Goal: Check status: Check status

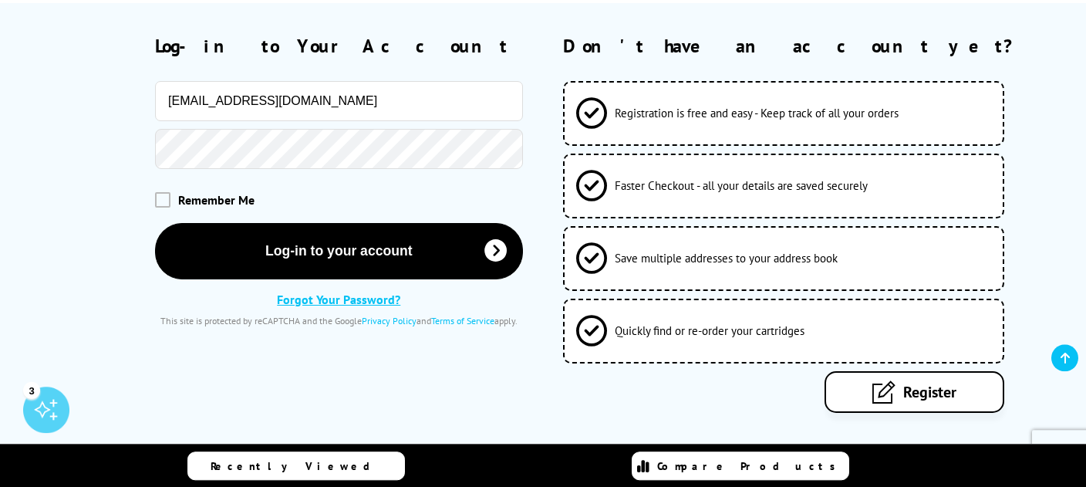
scroll to position [244, 0]
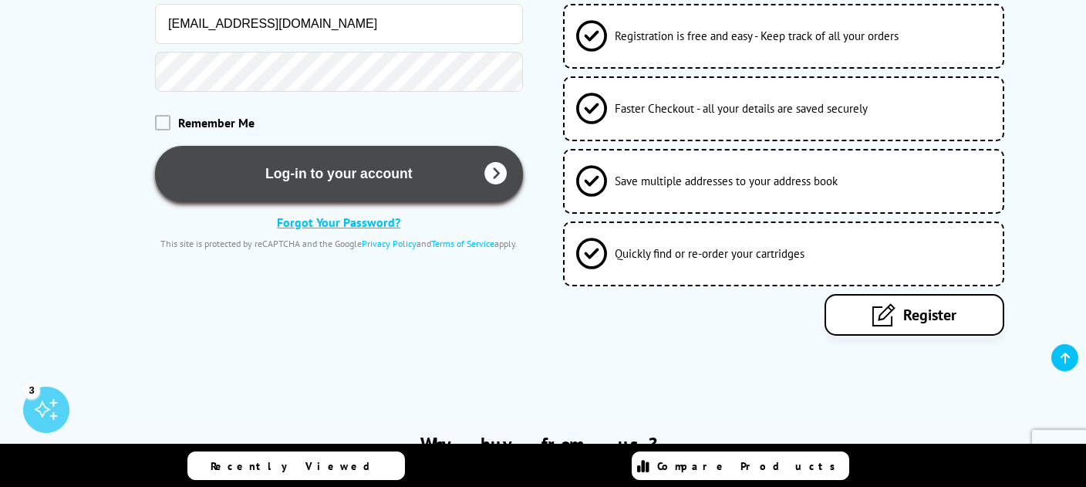
click at [378, 172] on button "Log-in to your account" at bounding box center [338, 174] width 367 height 56
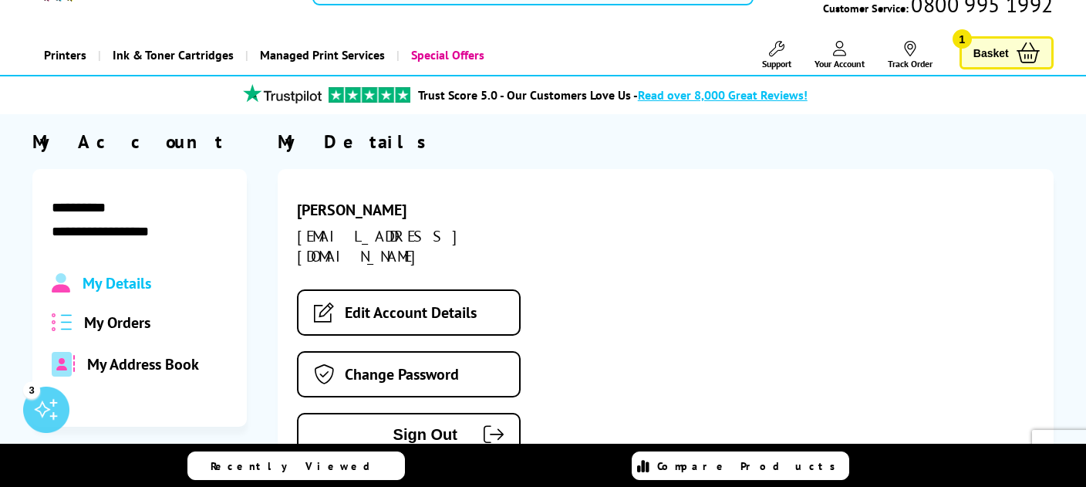
scroll to position [81, 0]
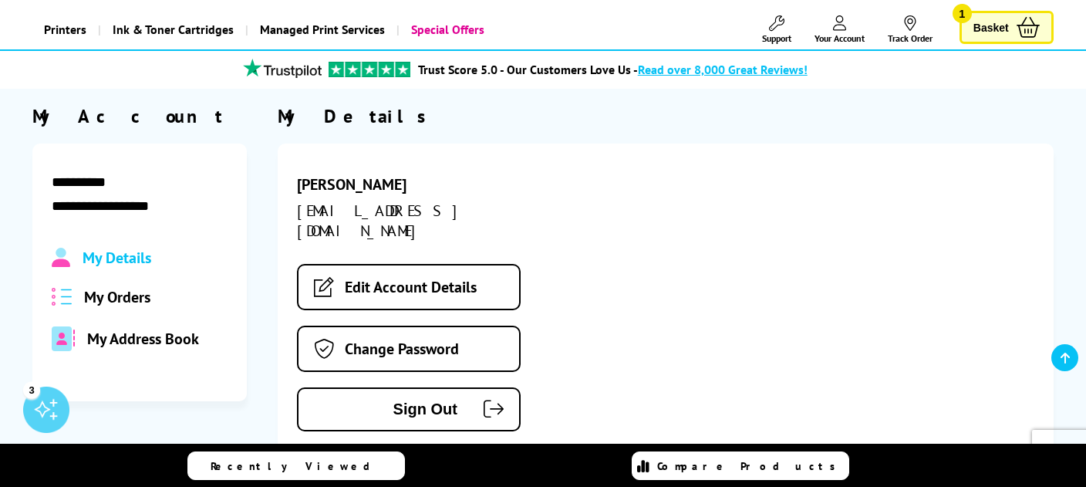
click at [120, 302] on span "My Orders" at bounding box center [117, 297] width 66 height 20
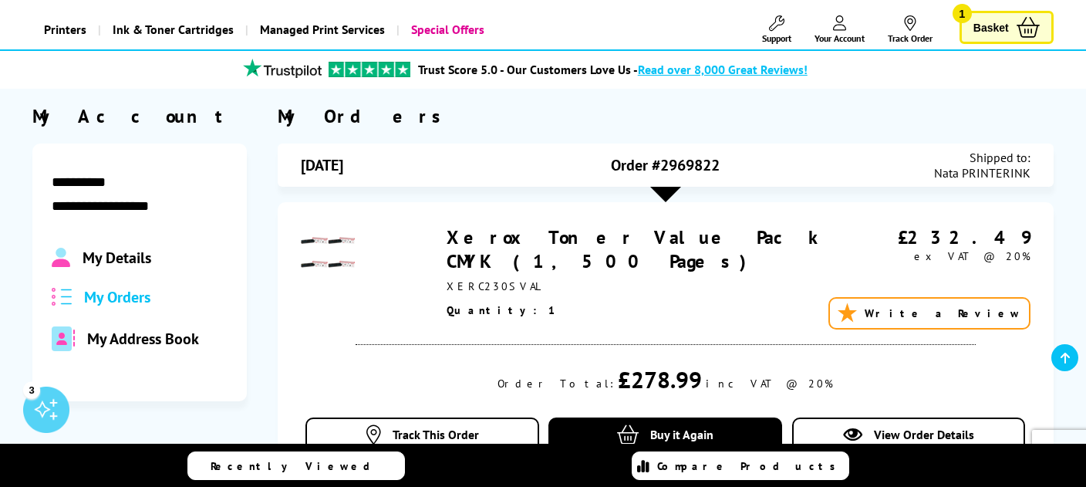
click at [659, 171] on span "Order #2969822" at bounding box center [665, 165] width 109 height 20
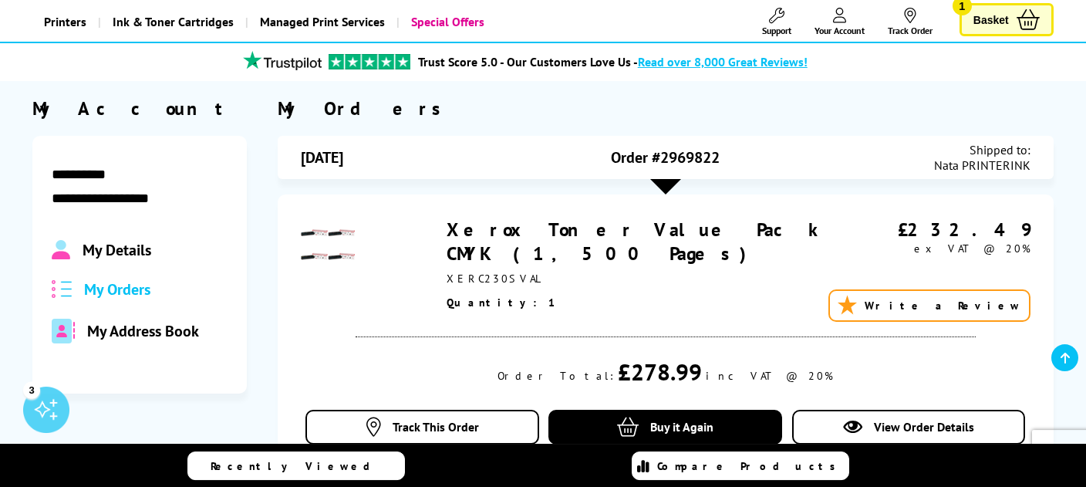
scroll to position [163, 0]
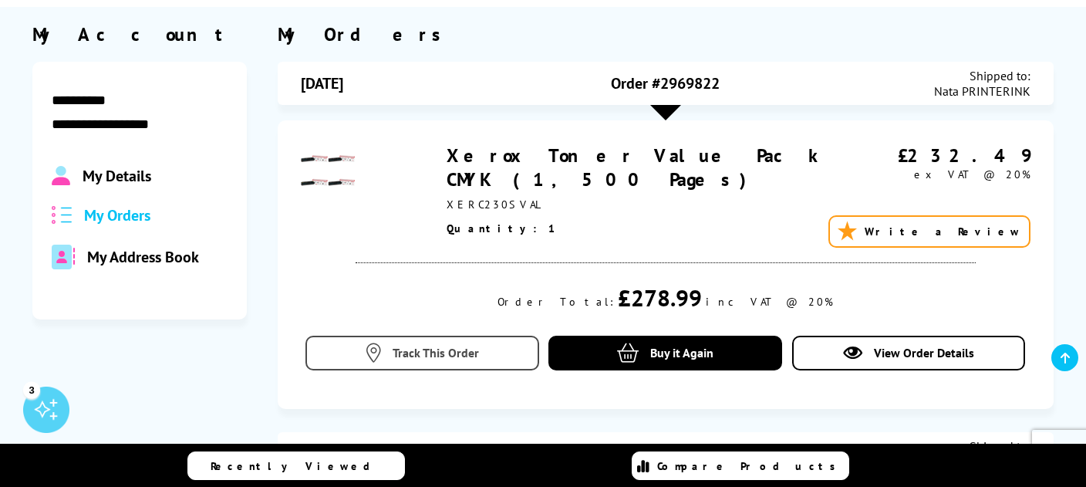
click at [429, 356] on span "Track This Order" at bounding box center [436, 352] width 86 height 15
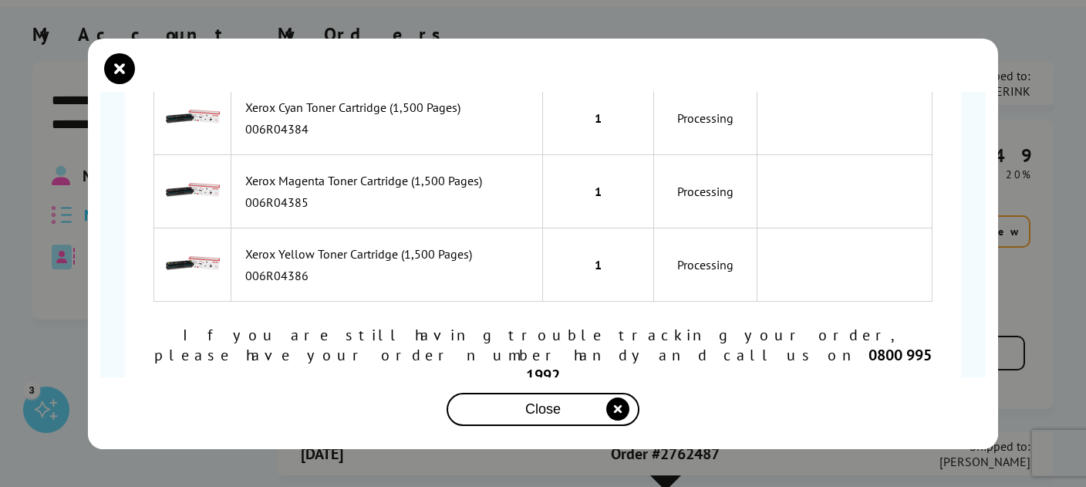
scroll to position [275, 0]
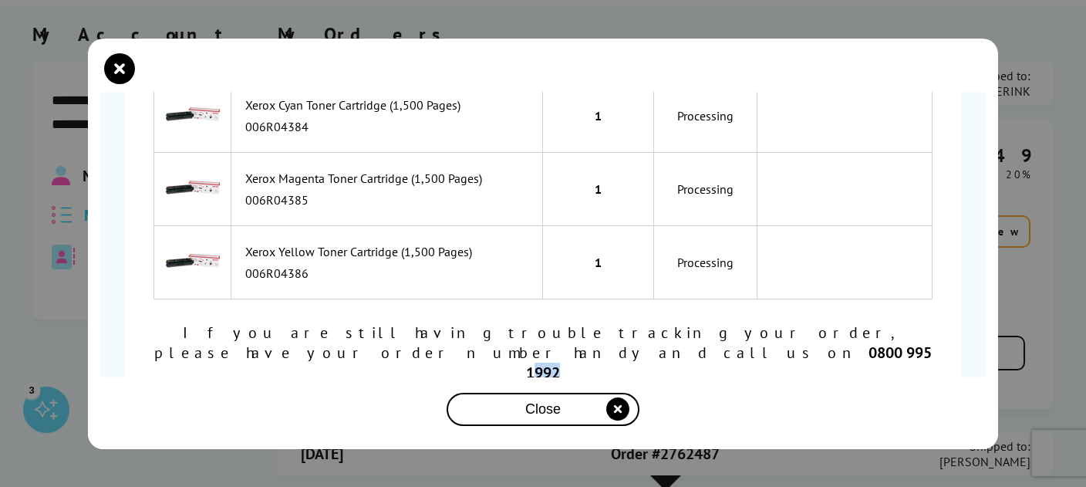
drag, startPoint x: 531, startPoint y: 344, endPoint x: 583, endPoint y: 353, distance: 52.5
click at [583, 353] on div "If you are still having trouble tracking your order, please have your order num…" at bounding box center [543, 353] width 779 height 60
click at [8, 252] on div "Order Number SOA2969822 is… Processing Item Quantity Status Tracking Number 006…" at bounding box center [543, 243] width 1086 height 487
click at [99, 65] on div "Order Number SOA2969822 is… Processing Item Quantity Status Tracking Number" at bounding box center [543, 244] width 911 height 411
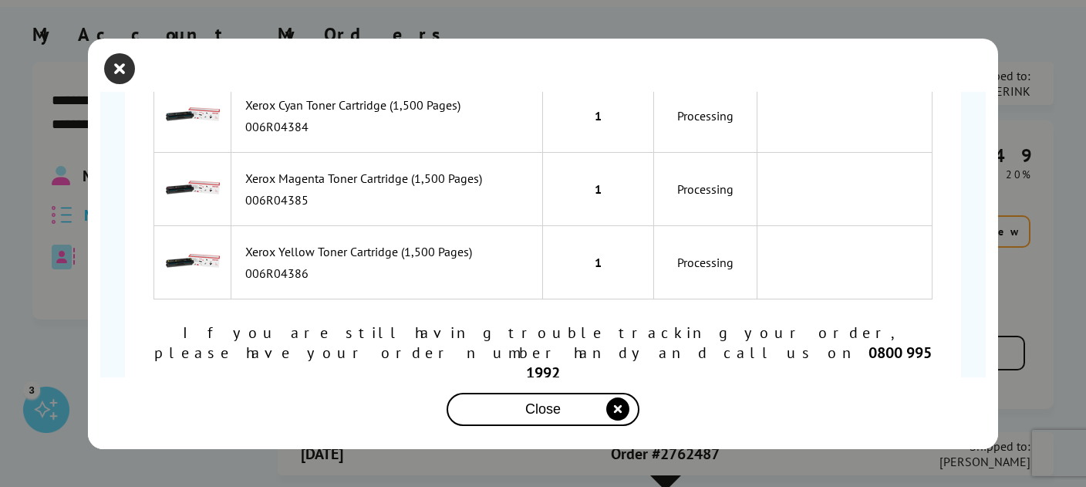
click at [111, 65] on icon "close modal" at bounding box center [119, 68] width 31 height 31
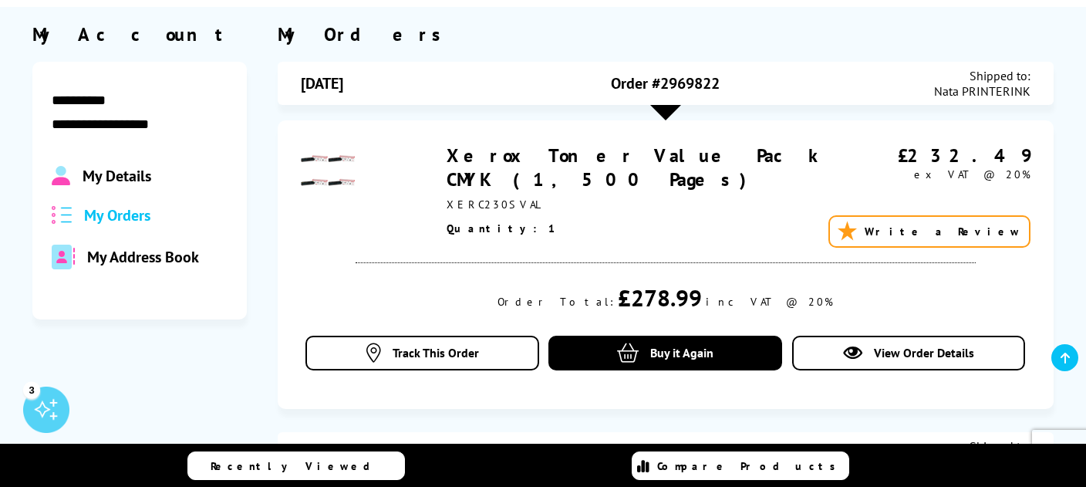
click at [648, 308] on div "£278.99" at bounding box center [660, 297] width 84 height 30
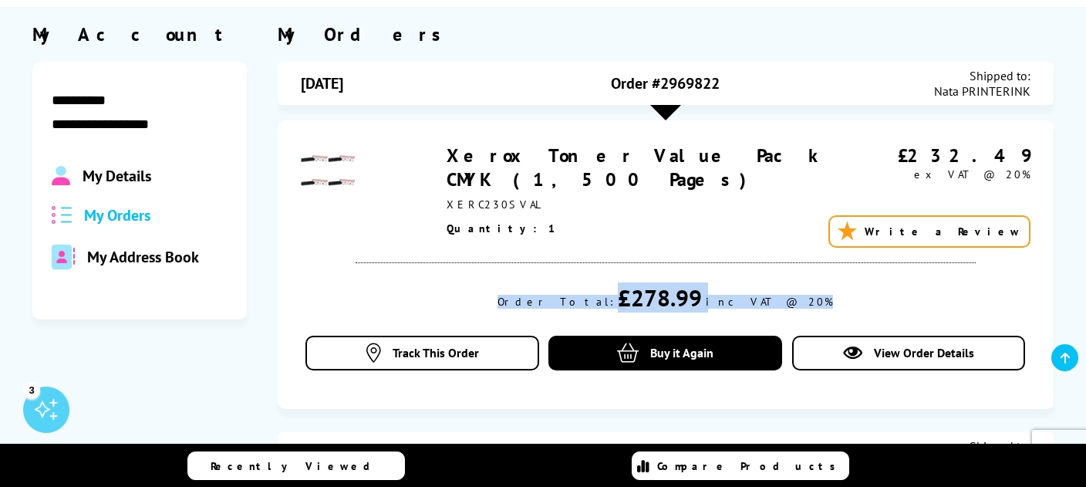
drag, startPoint x: 786, startPoint y: 301, endPoint x: 545, endPoint y: 301, distance: 241.5
click at [545, 301] on div "Order Total: £278.99 inc VAT @ 20%" at bounding box center [666, 297] width 730 height 30
copy div "Order Total: £278.99 inc VAT @ 20%"
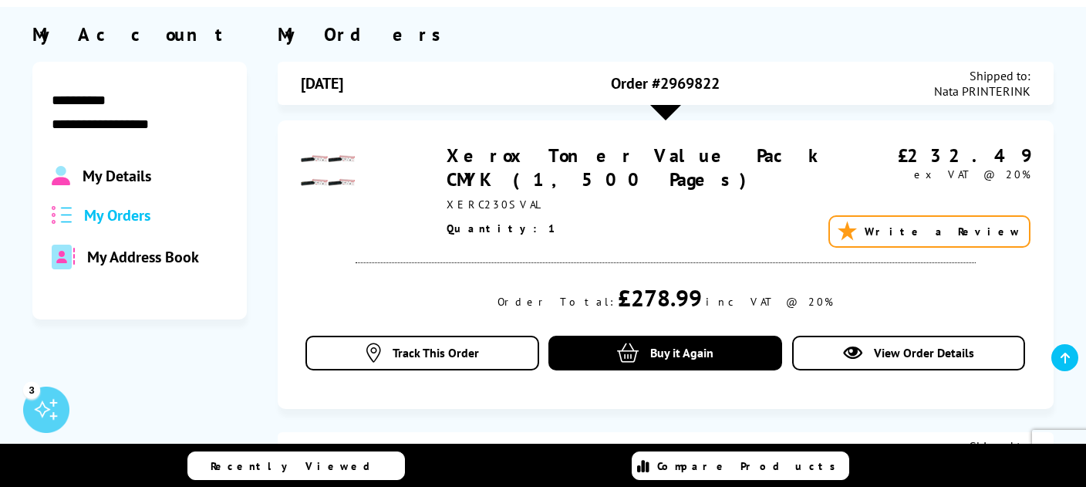
click at [519, 292] on div "Order Total: £278.99 inc VAT @ 20%" at bounding box center [666, 297] width 730 height 30
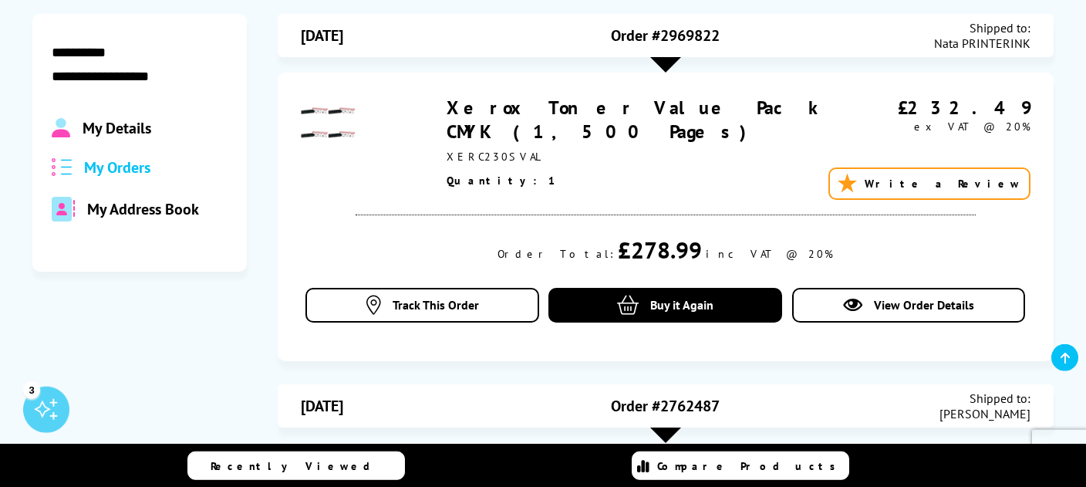
scroll to position [163, 0]
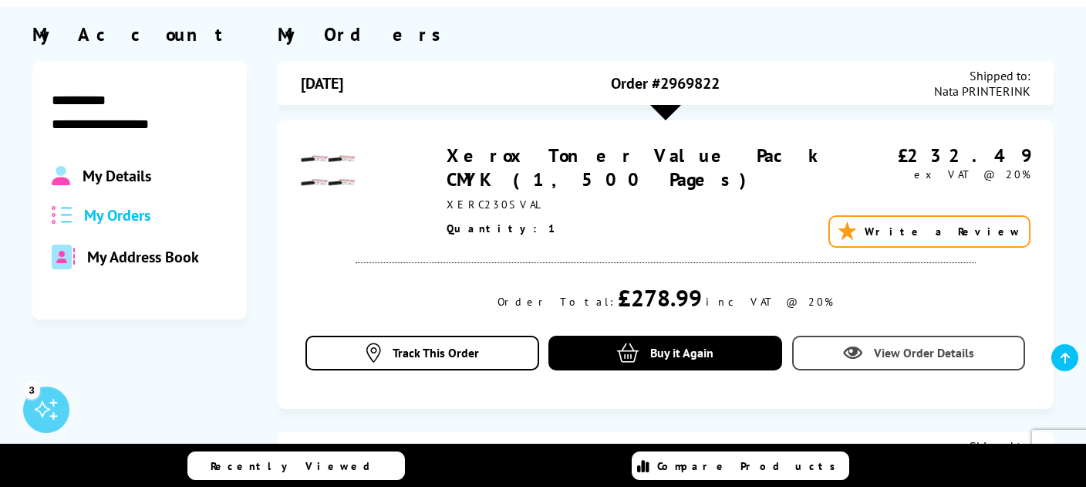
click at [902, 352] on span "View Order Details" at bounding box center [924, 352] width 100 height 15
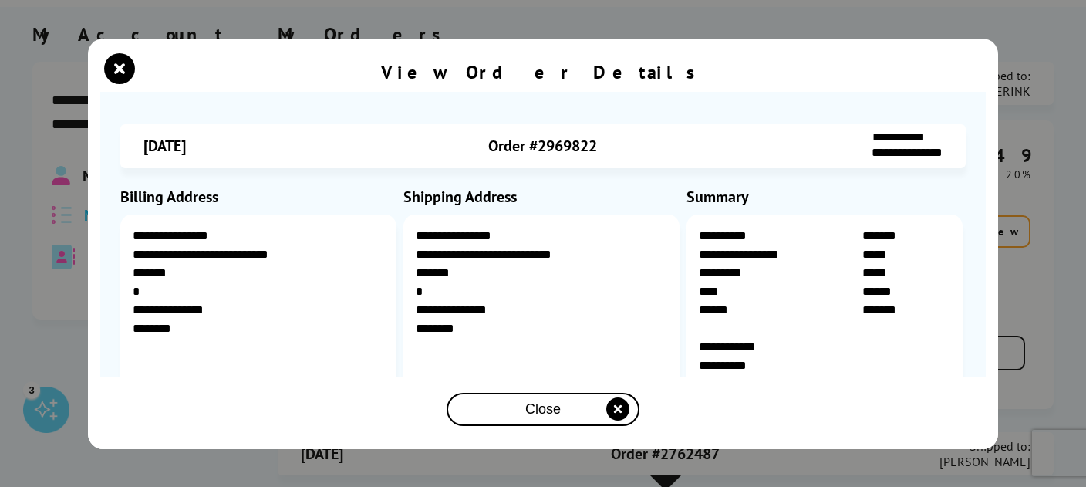
scroll to position [129, 0]
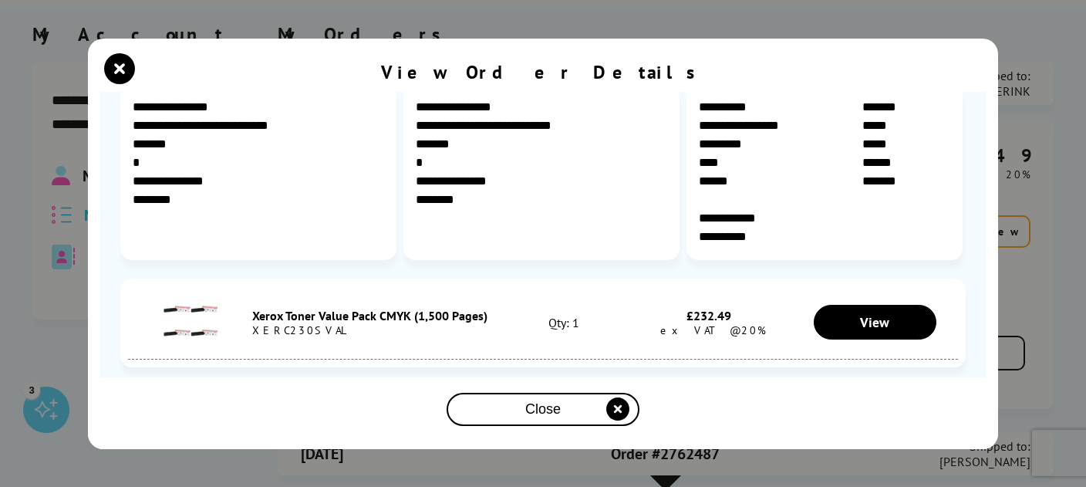
click at [589, 408] on div "Close" at bounding box center [543, 409] width 181 height 29
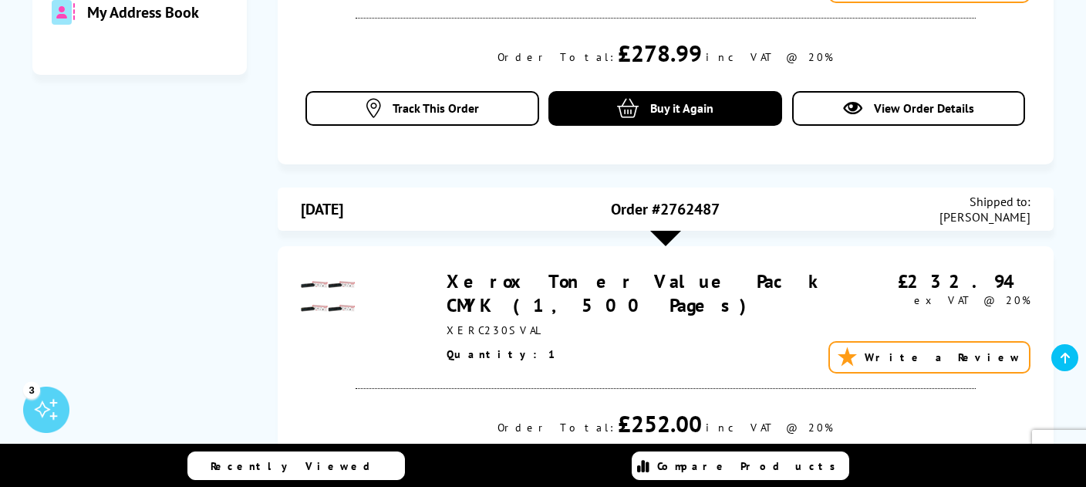
scroll to position [0, 0]
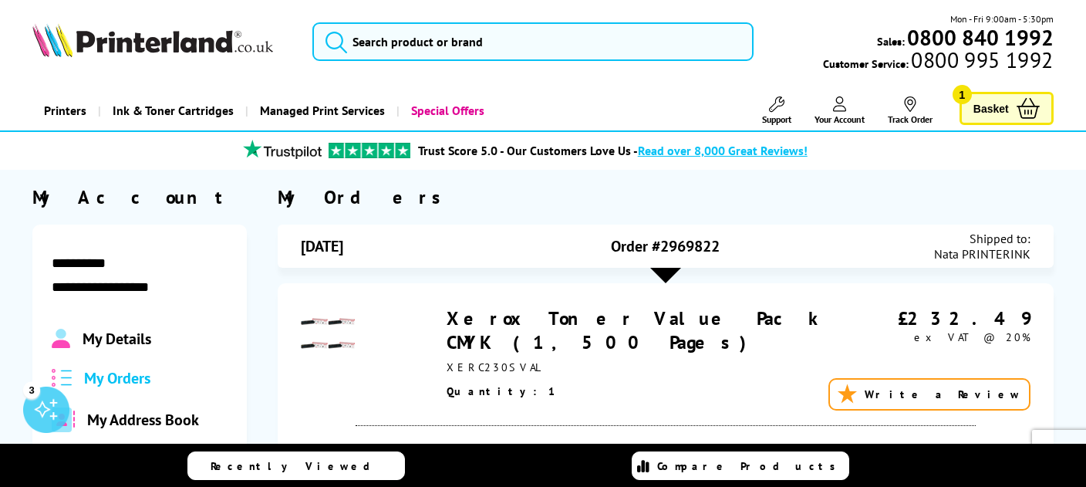
click at [688, 247] on span "Order #2969822" at bounding box center [665, 246] width 109 height 20
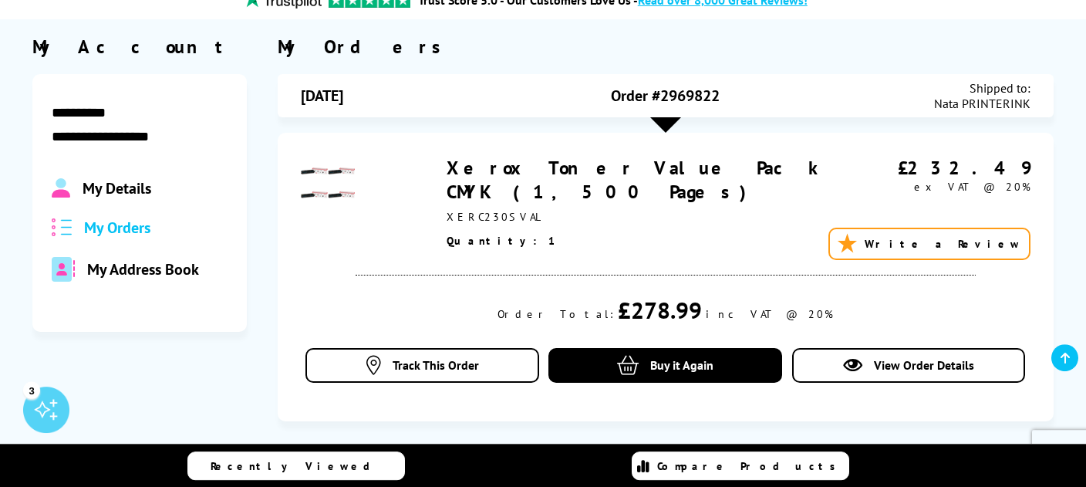
scroll to position [244, 0]
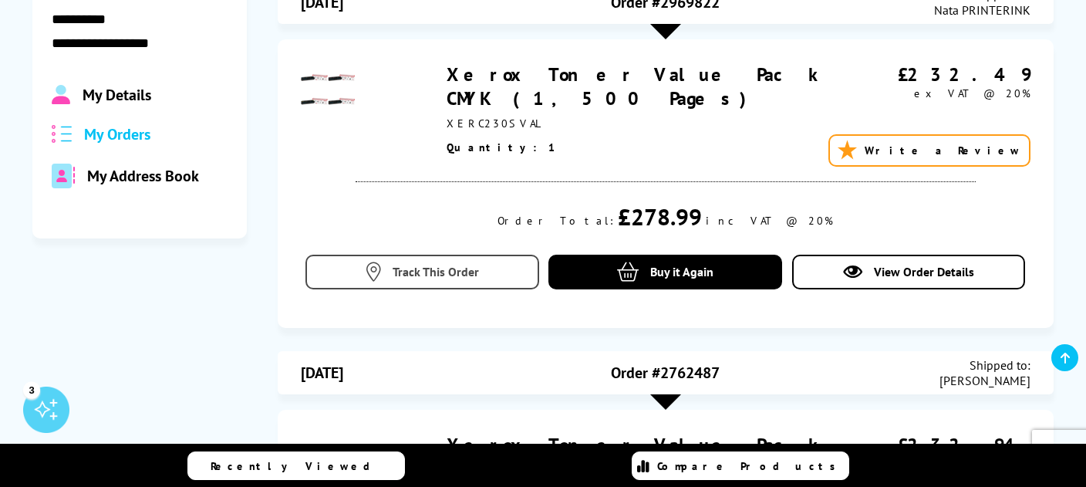
click at [455, 269] on span "Track This Order" at bounding box center [436, 271] width 86 height 15
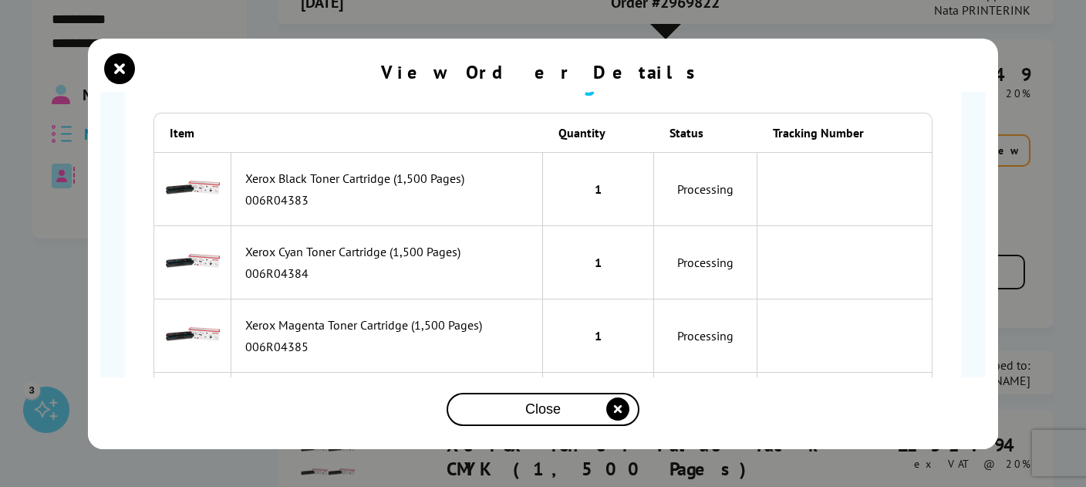
scroll to position [275, 0]
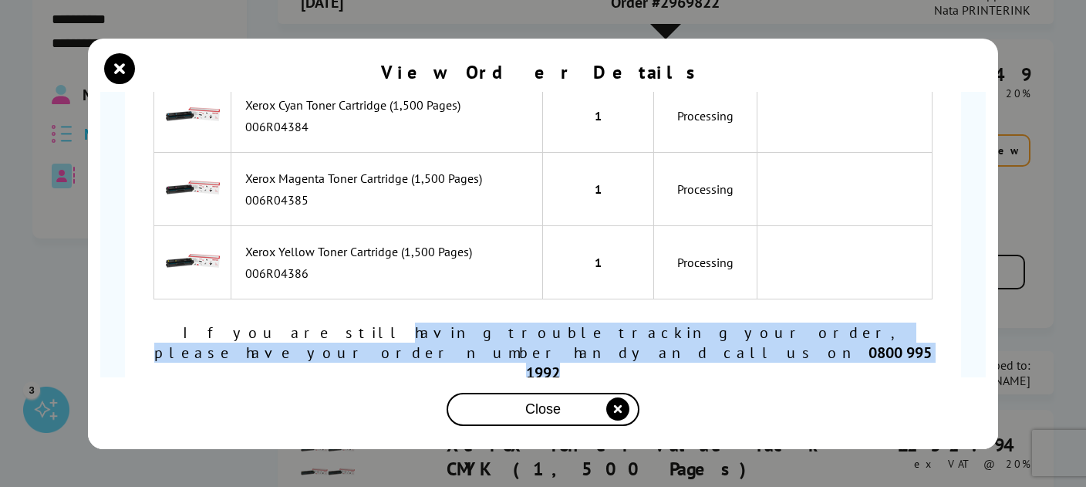
drag, startPoint x: 523, startPoint y: 349, endPoint x: 74, endPoint y: 324, distance: 449.8
click at [100, 324] on section "Order Number SOA2969822 is… Processing Item Quantity Status Tracking Number 006…" at bounding box center [543, 261] width 886 height 339
copy div "If you are still having trouble tracking your order, please have your order num…"
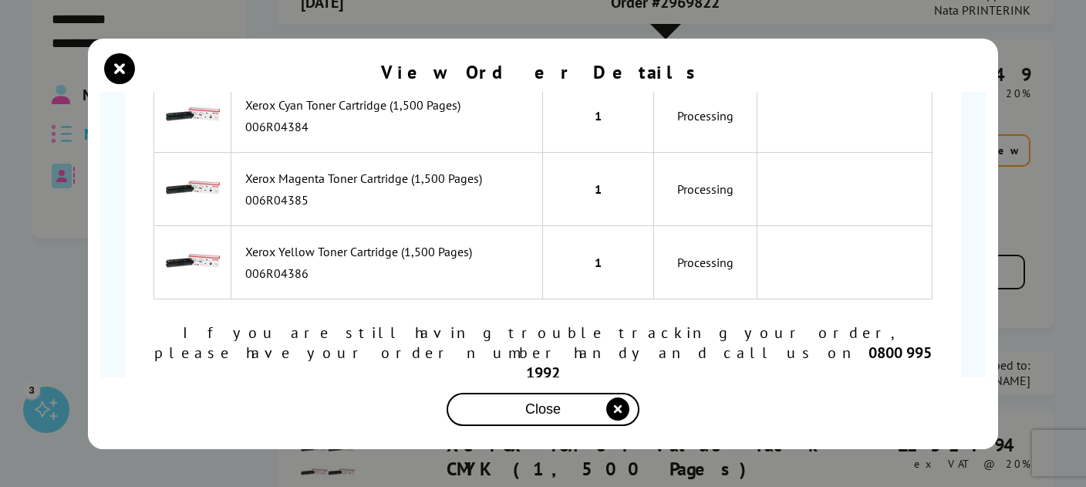
click at [458, 29] on div "View Order Details Order Number SOA2969822 is… Processing Item Quantity Status …" at bounding box center [543, 243] width 1086 height 487
